Goal: Communication & Community: Answer question/provide support

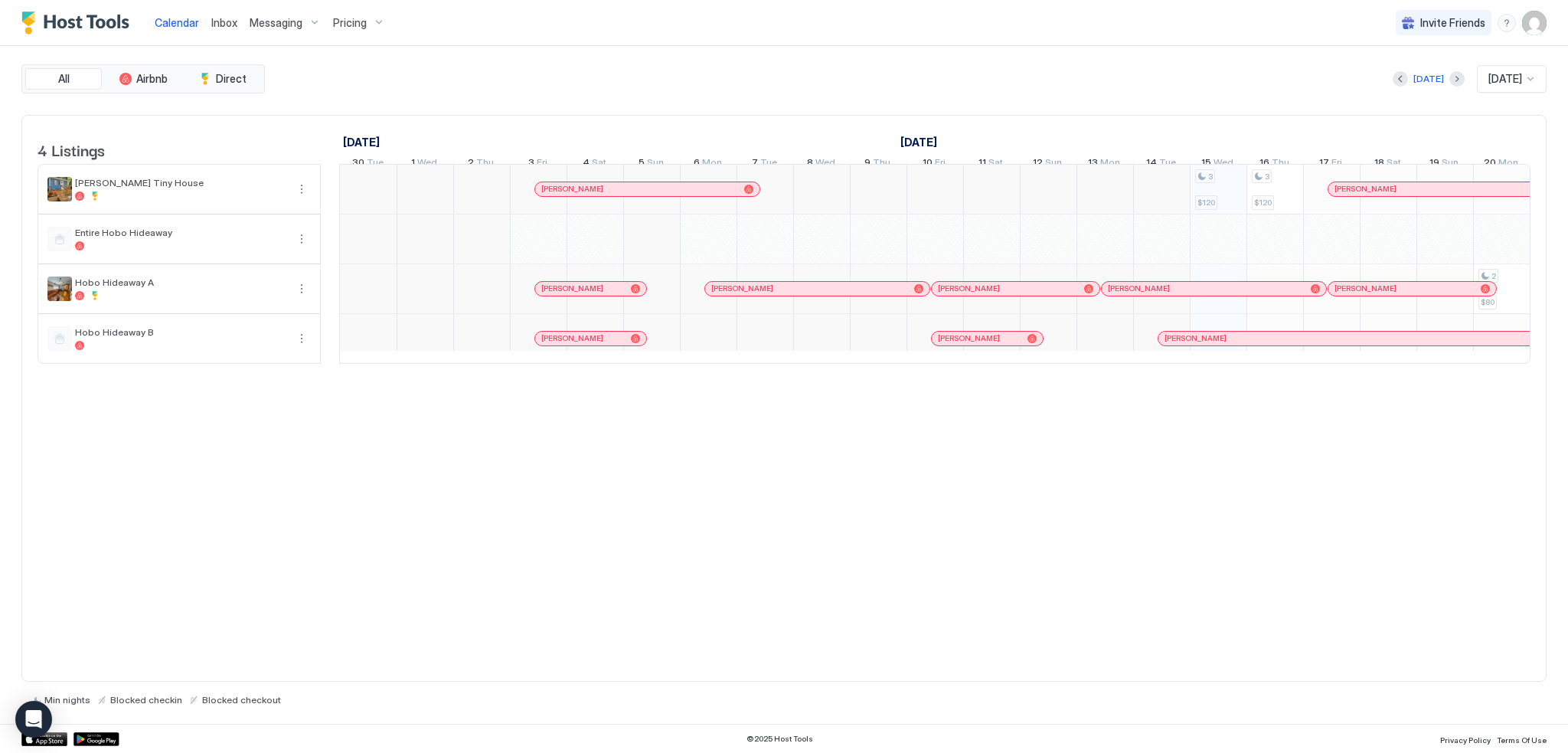
scroll to position [0, 851]
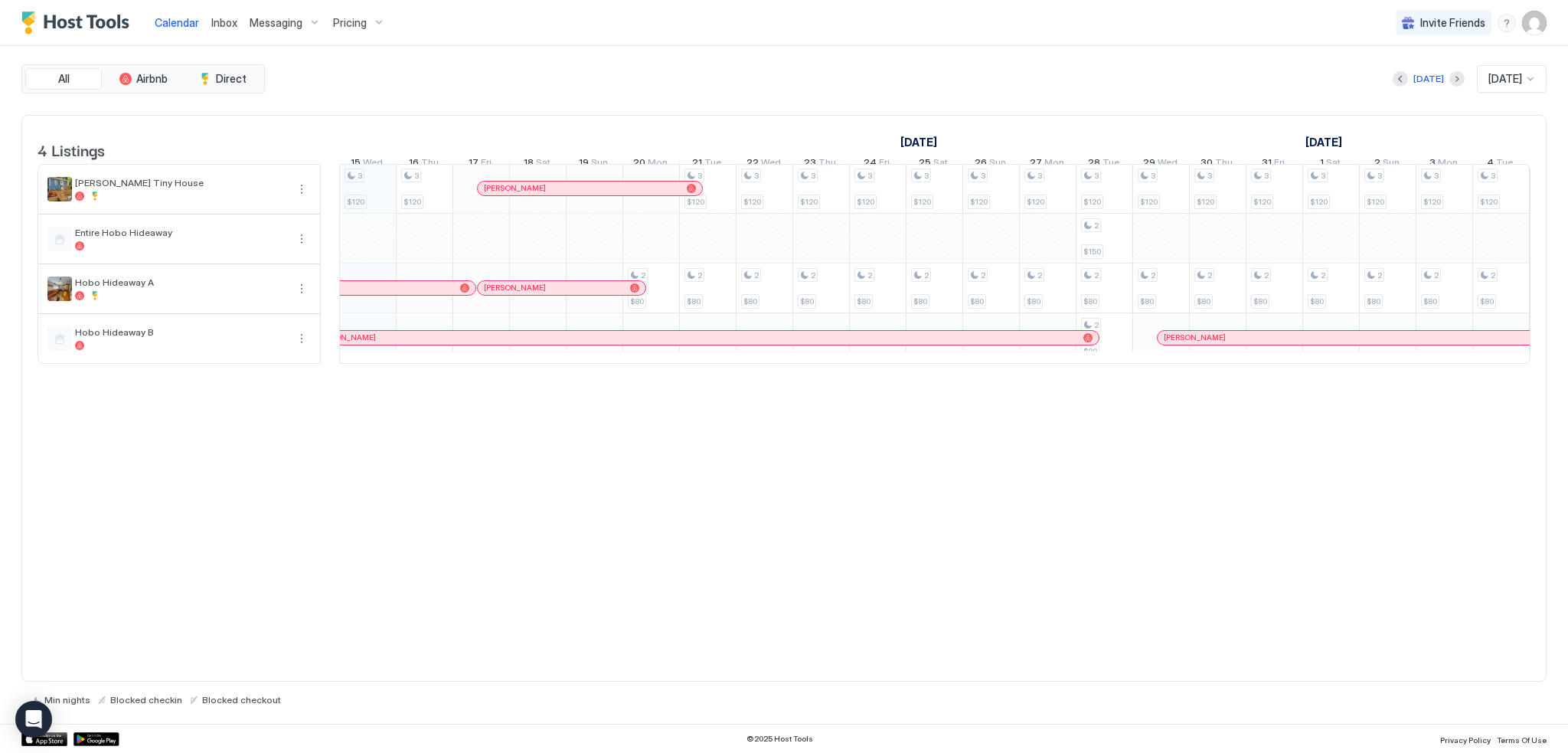
click at [268, 22] on span "Messaging" at bounding box center [276, 22] width 53 height 14
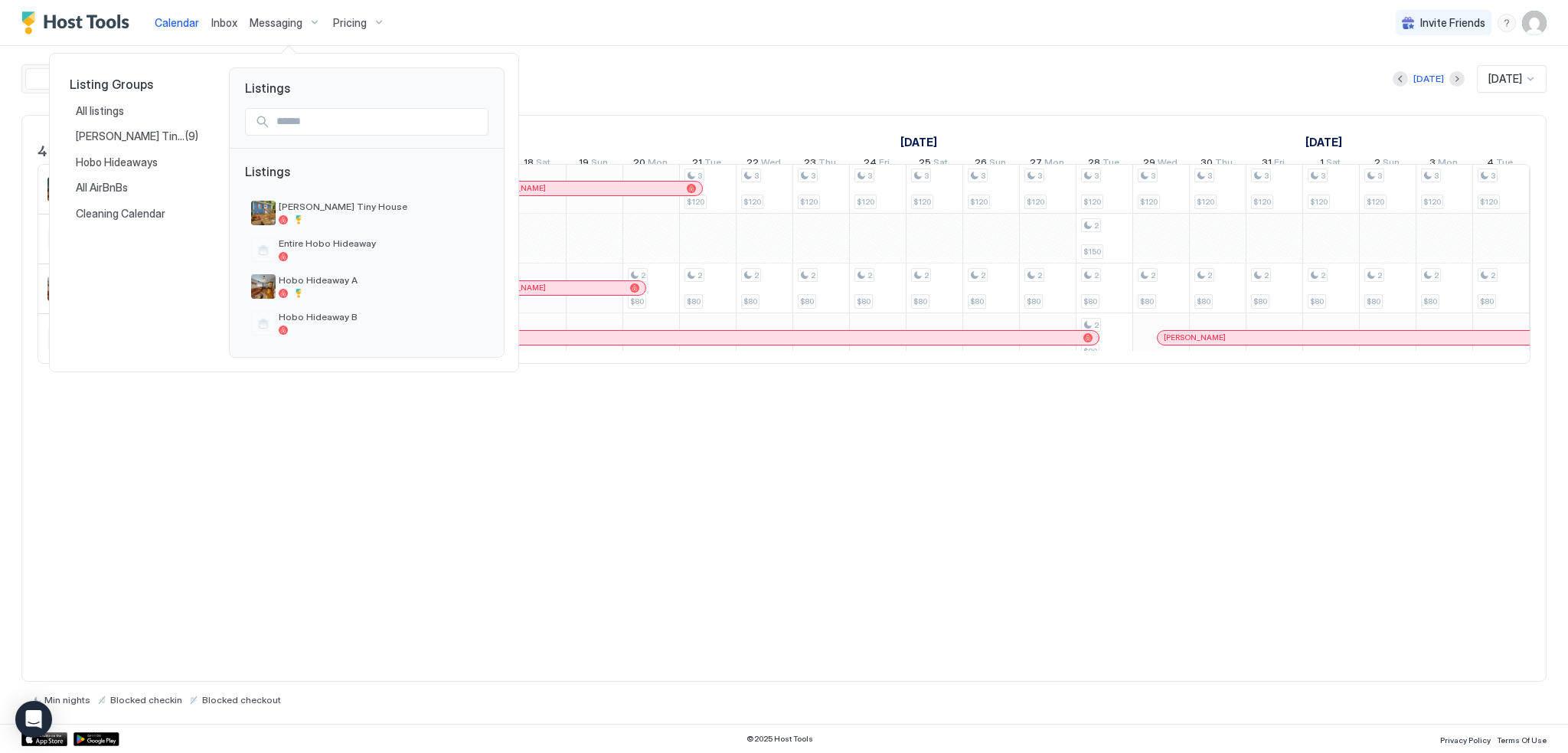
click at [638, 75] on div at bounding box center [784, 376] width 1568 height 753
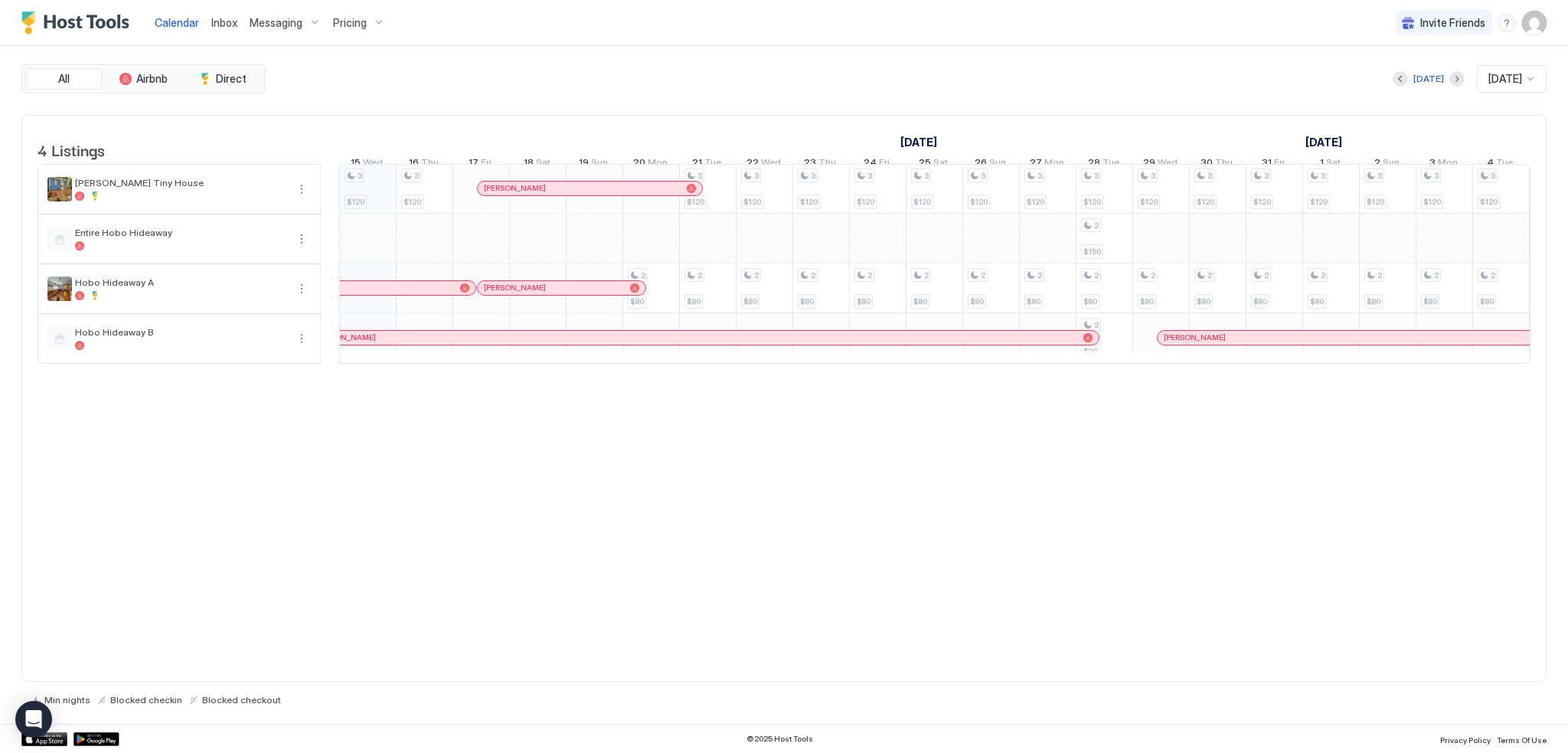
click at [213, 24] on span "Inbox" at bounding box center [224, 22] width 26 height 13
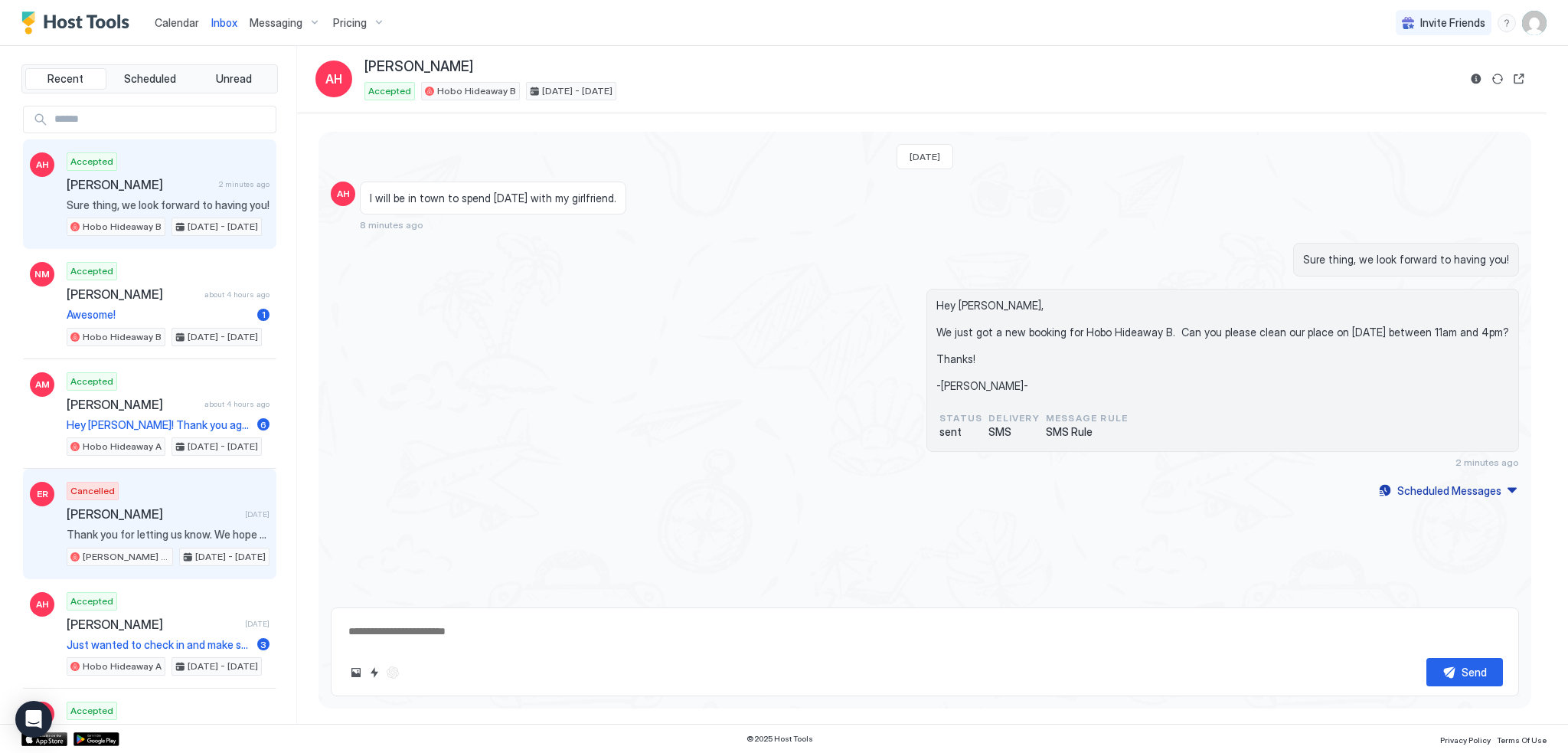
click at [160, 496] on div "Cancelled [PERSON_NAME] [DATE] Thank you for letting us know. We hope you enjoy…" at bounding box center [168, 524] width 203 height 84
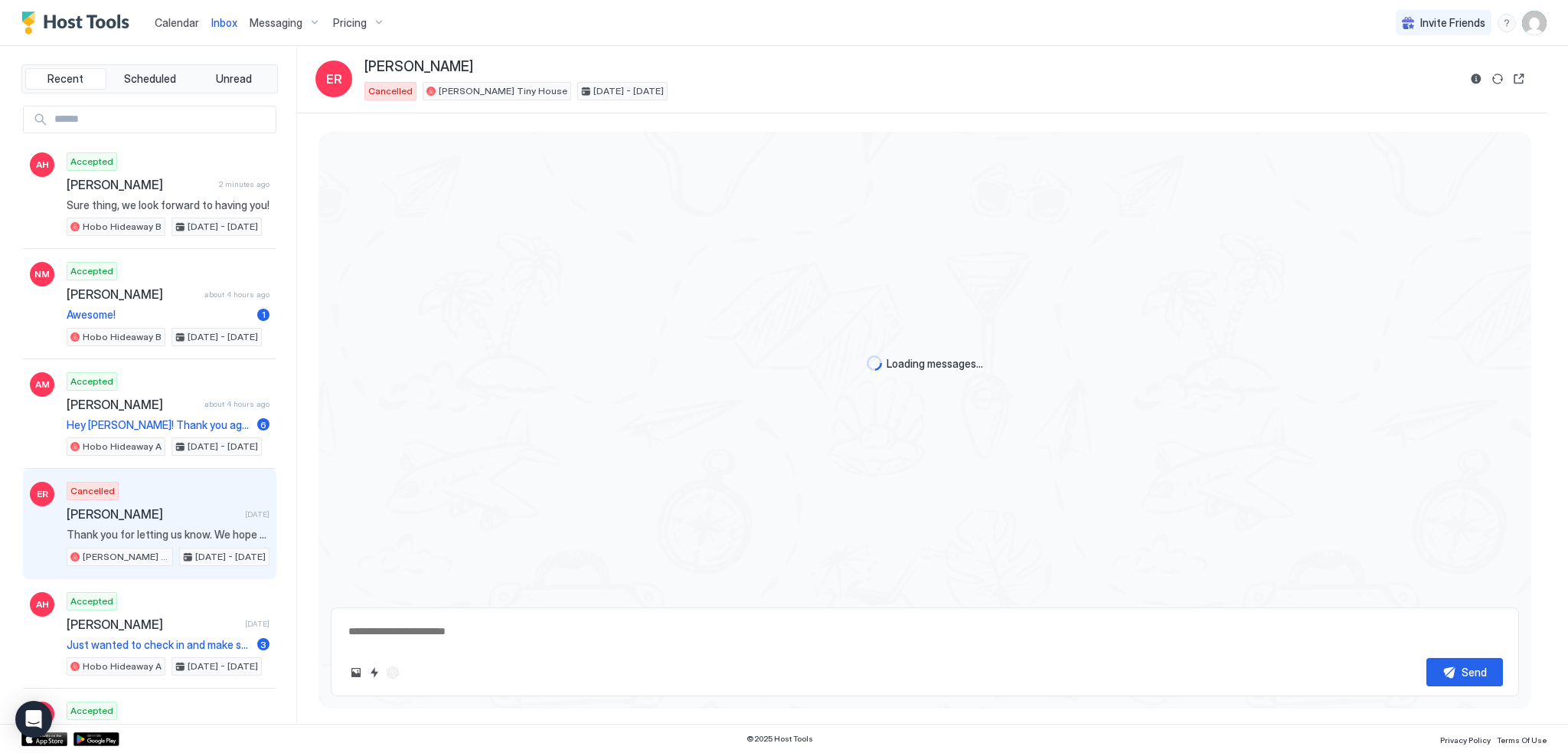
scroll to position [2165, 0]
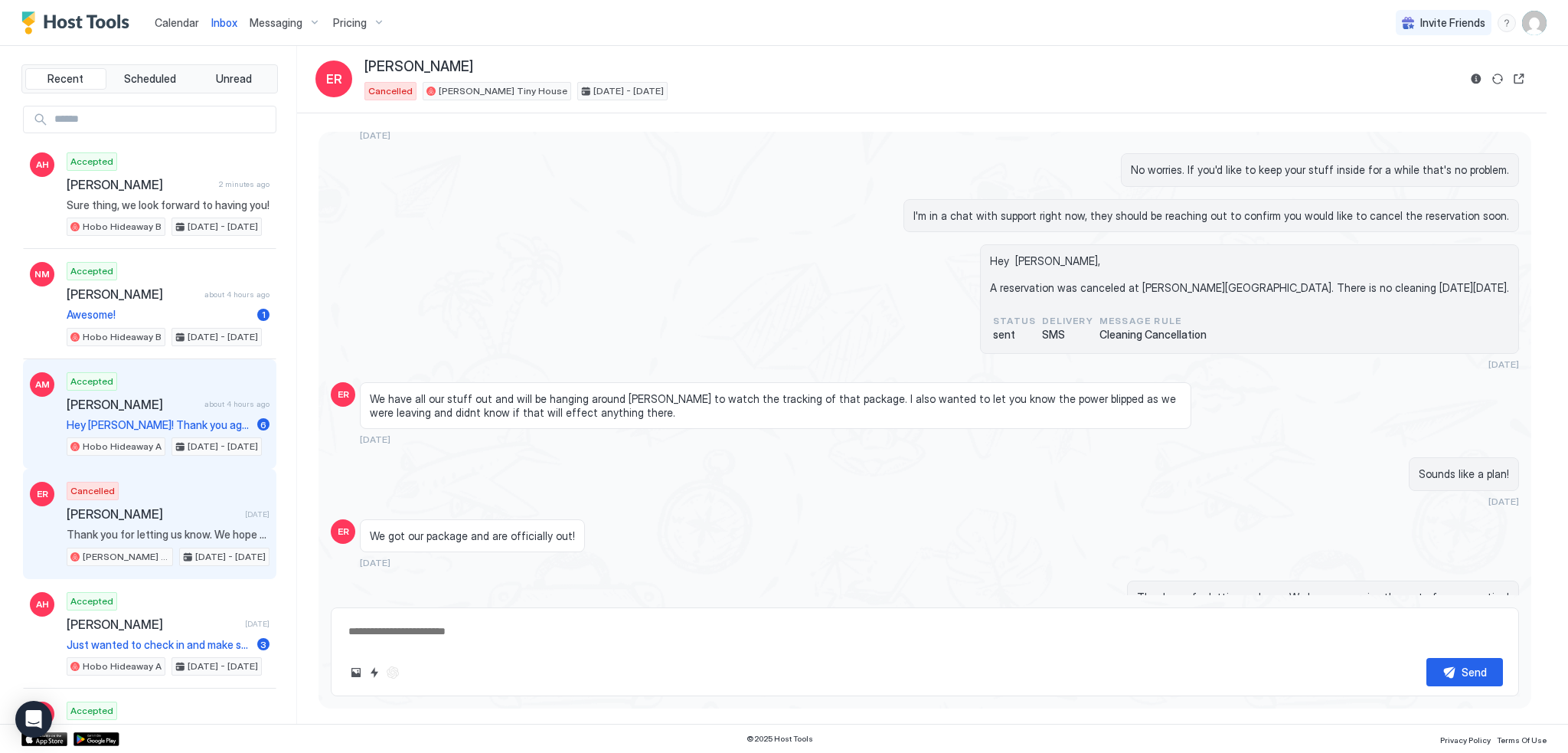
click at [171, 402] on span "[PERSON_NAME]" at bounding box center [132, 404] width 132 height 15
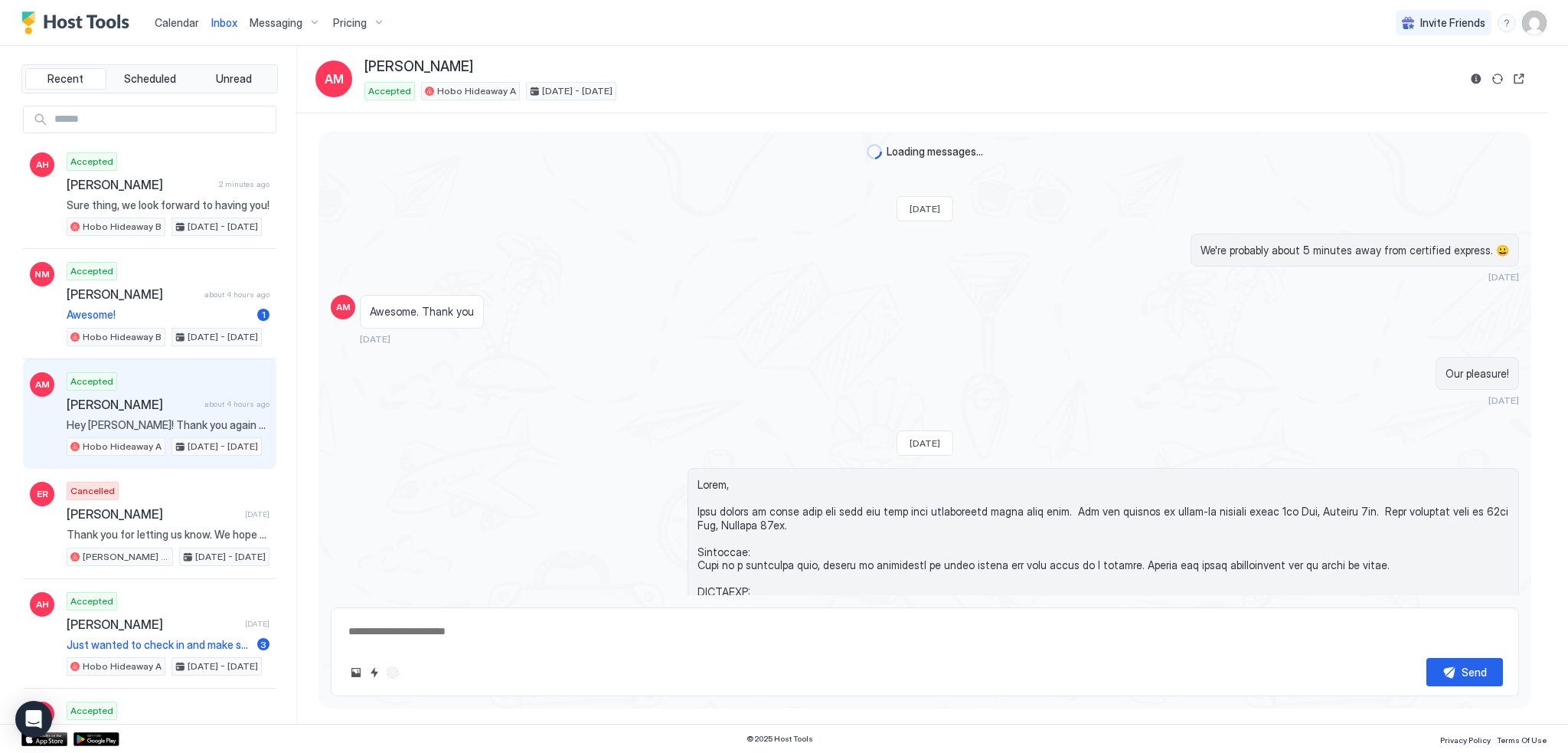
scroll to position [2423, 0]
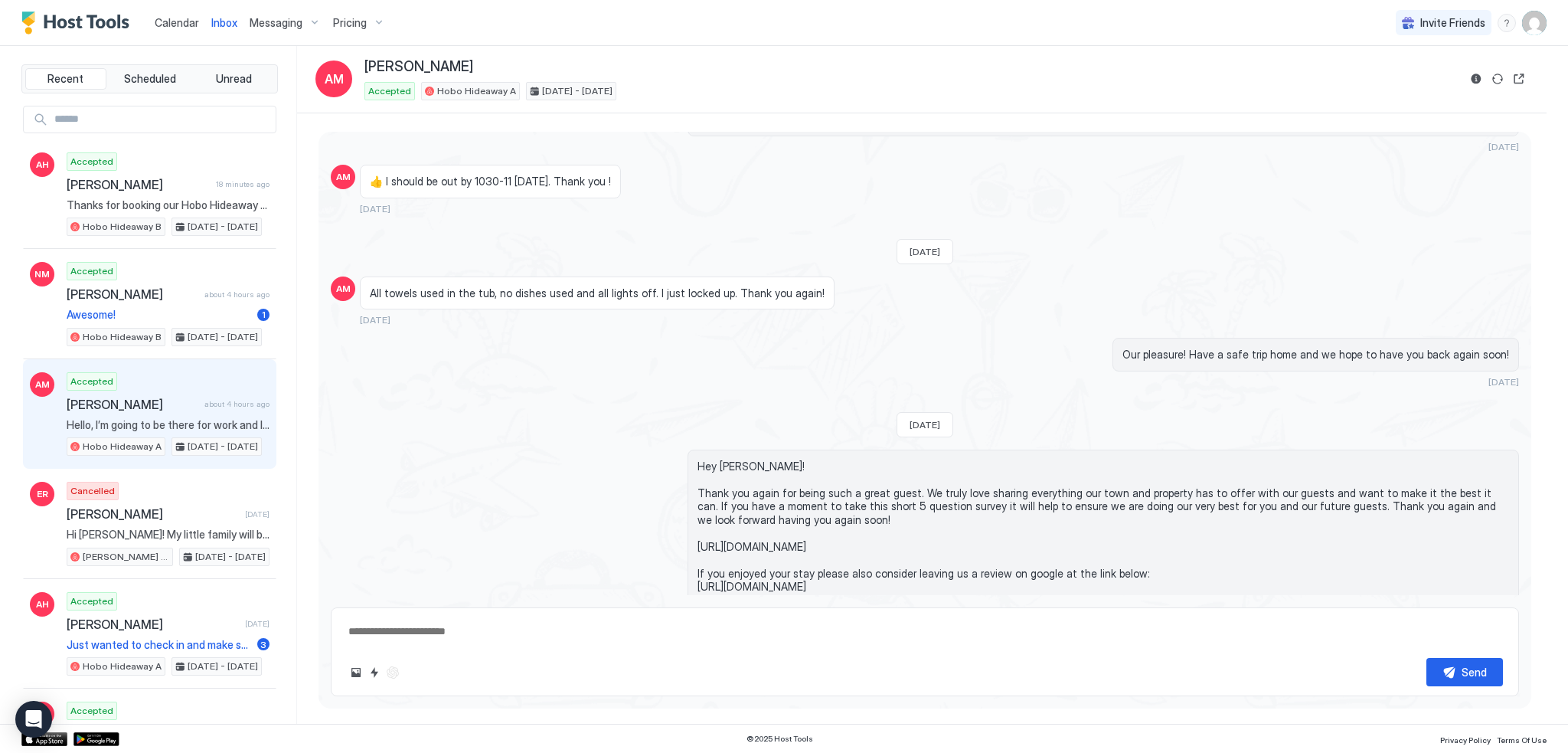
type textarea "*"
